Goal: Navigation & Orientation: Find specific page/section

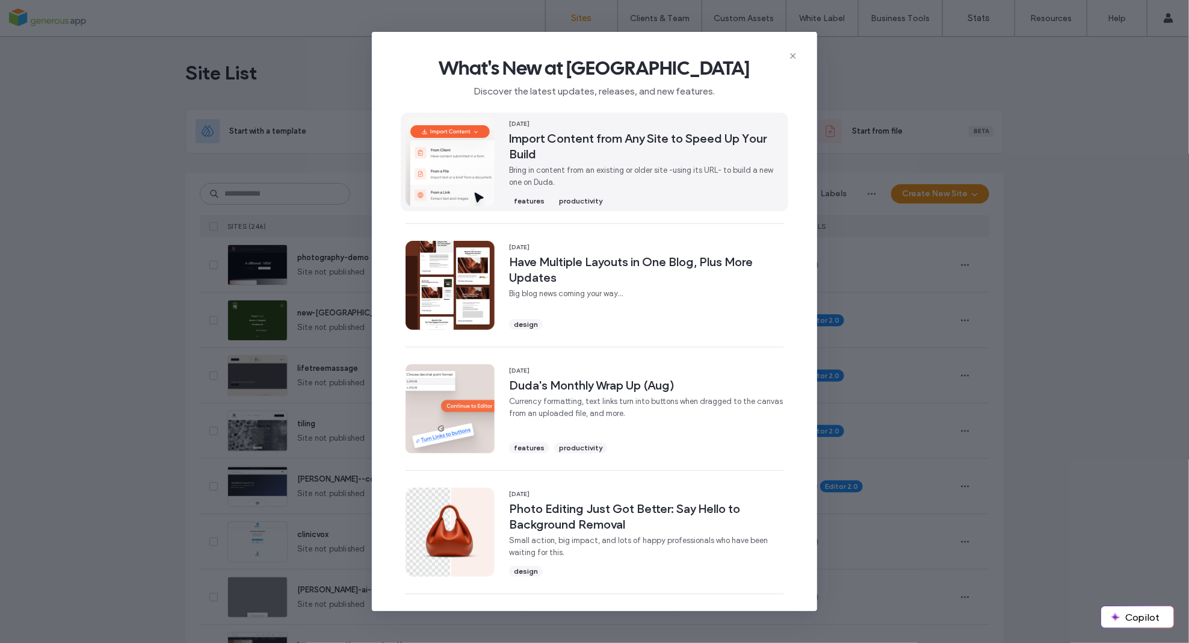
click at [696, 150] on span "Import Content from Any Site to Speed Up Your Build" at bounding box center [646, 146] width 274 height 31
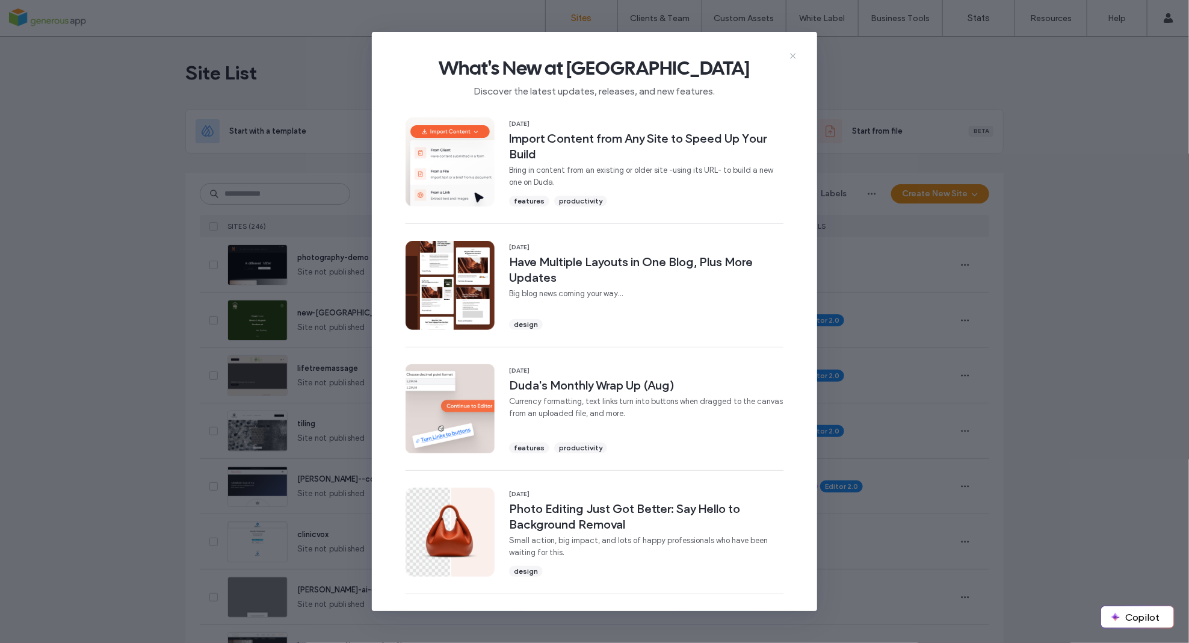
click at [793, 54] on icon at bounding box center [793, 56] width 10 height 10
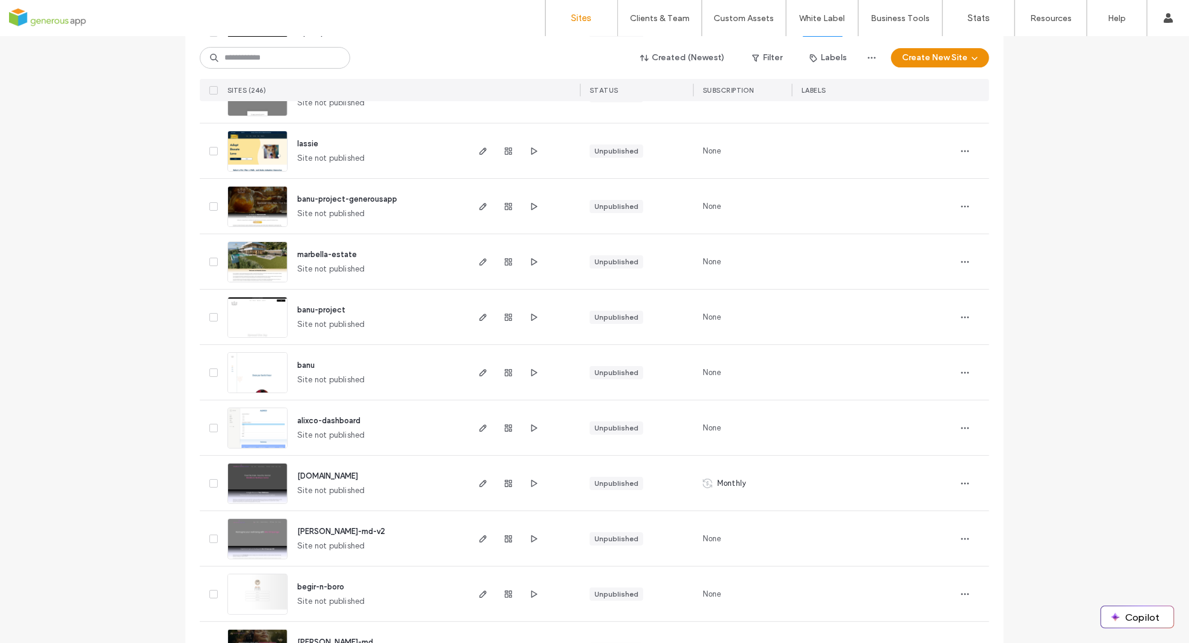
scroll to position [3790, 0]
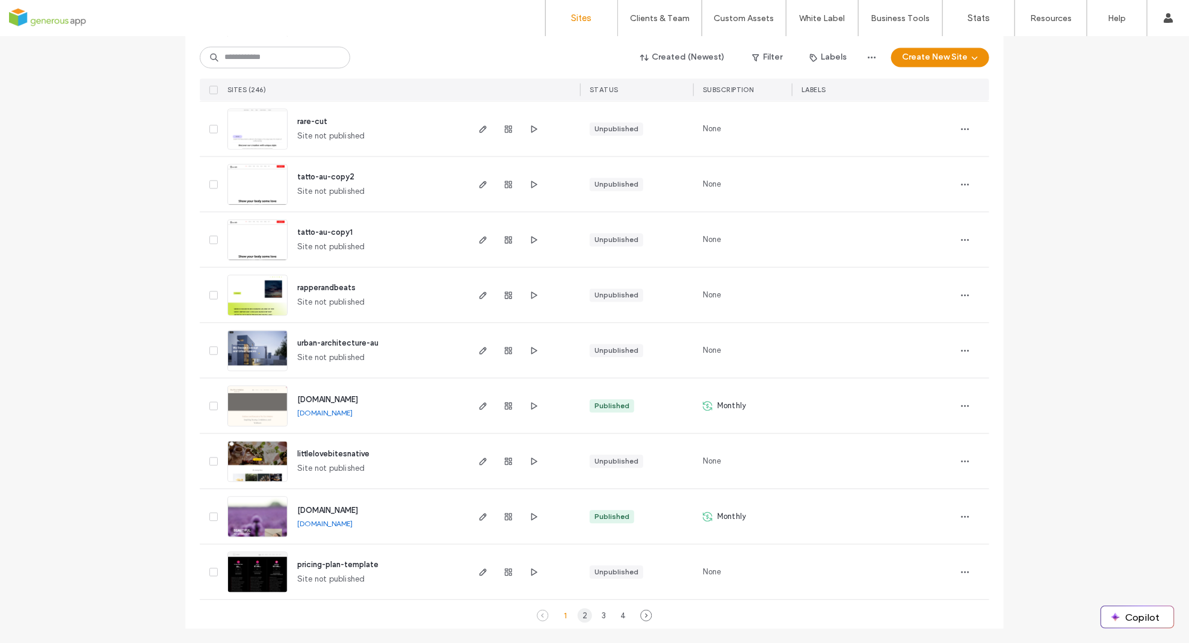
click at [578, 616] on div "2" at bounding box center [585, 615] width 14 height 14
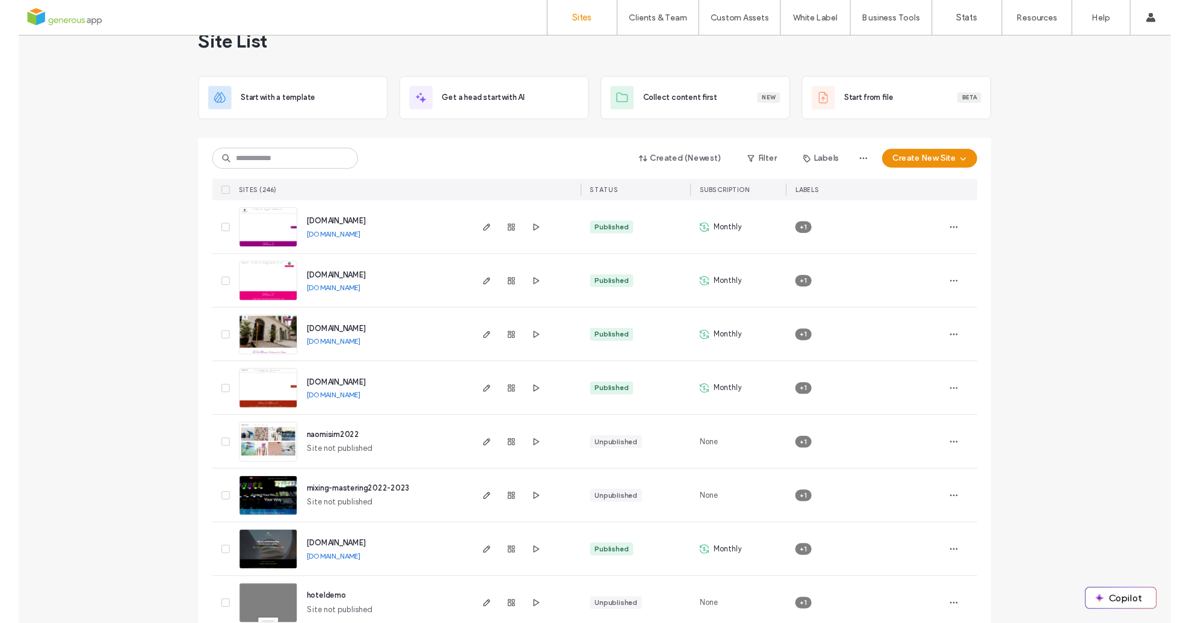
scroll to position [28, 0]
